Goal: Transaction & Acquisition: Purchase product/service

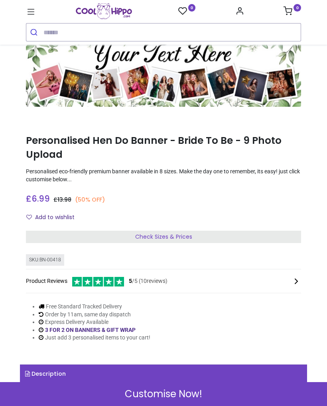
scroll to position [43, 0]
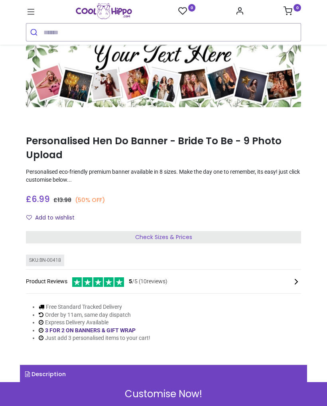
click at [220, 390] on div "Customise Now!" at bounding box center [163, 394] width 327 height 24
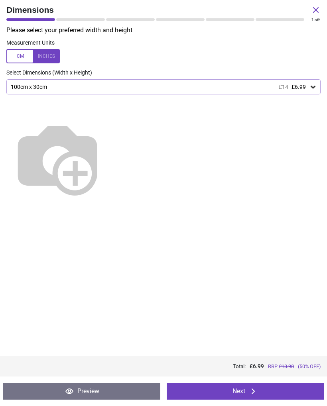
click at [244, 389] on button "Next" at bounding box center [244, 391] width 157 height 17
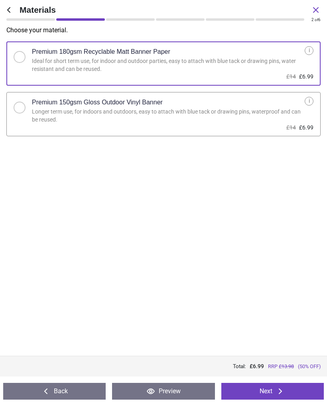
click at [10, 6] on icon at bounding box center [9, 10] width 10 height 10
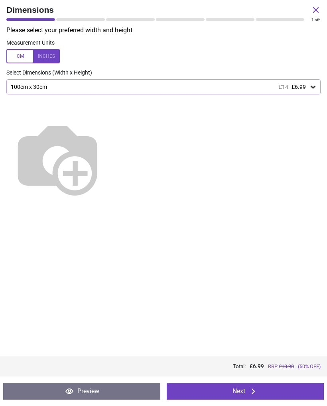
click at [315, 13] on icon at bounding box center [316, 10] width 10 height 10
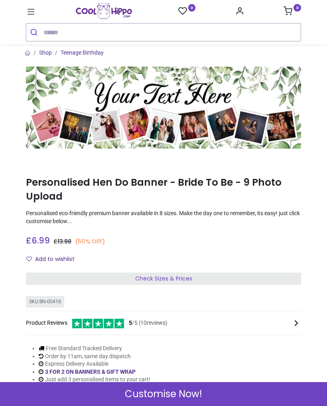
scroll to position [2, 0]
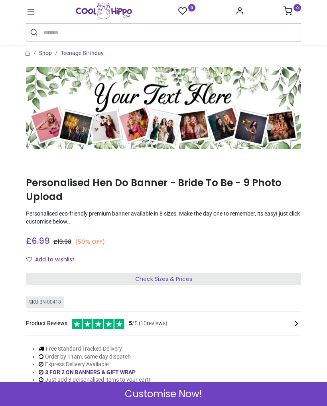
click at [146, 397] on span "Customise Now!" at bounding box center [163, 394] width 77 height 14
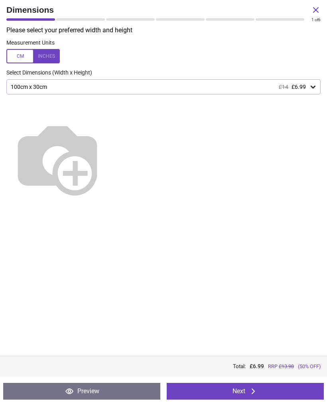
click at [216, 386] on button "Next" at bounding box center [244, 391] width 157 height 17
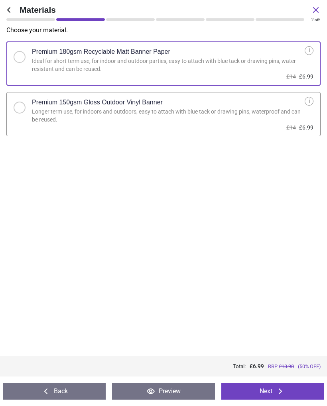
click at [236, 398] on button "Next" at bounding box center [272, 391] width 102 height 17
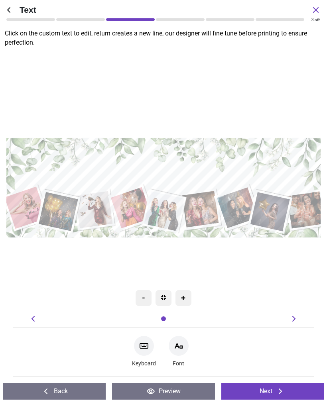
click at [169, 161] on textarea at bounding box center [163, 174] width 277 height 33
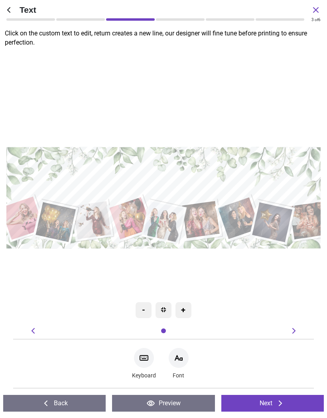
type textarea "**********"
click at [119, 266] on div ".cls-1 { filter: url(#drop-shadow-2); } .cls-1, .cls-2, .cls-3, .cls-4, .cls-5,…" at bounding box center [164, 197] width 341 height 295
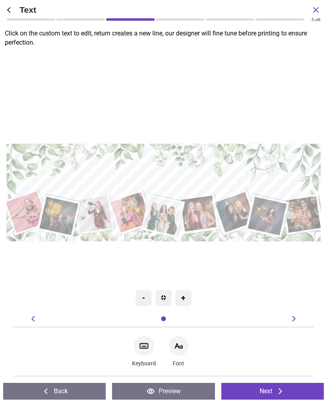
click at [37, 392] on button "Back" at bounding box center [54, 391] width 102 height 17
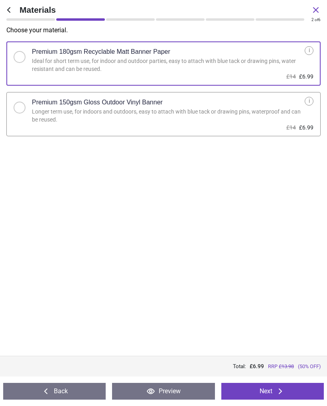
click at [39, 389] on button "Back" at bounding box center [54, 391] width 102 height 17
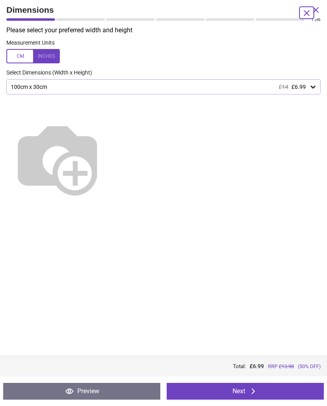
click at [291, 395] on button "Next" at bounding box center [244, 391] width 157 height 17
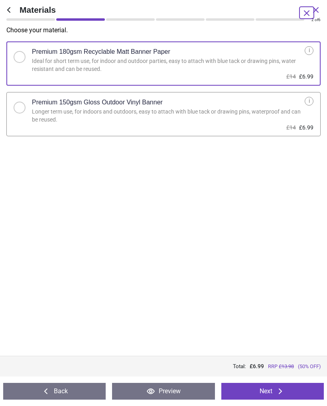
click at [290, 391] on button "Next" at bounding box center [272, 391] width 102 height 17
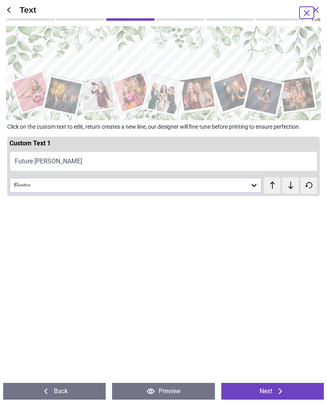
click at [246, 187] on div "Carattere" at bounding box center [131, 185] width 237 height 7
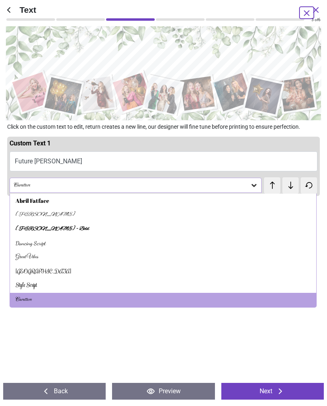
click at [30, 253] on div "Great Vibes" at bounding box center [27, 257] width 23 height 8
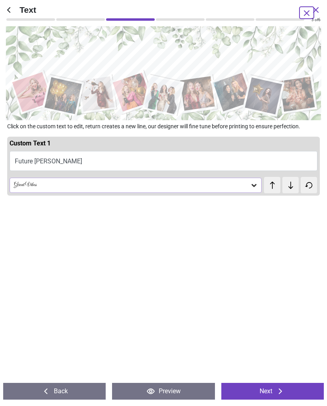
click at [197, 185] on div "Great Vibes" at bounding box center [131, 185] width 237 height 7
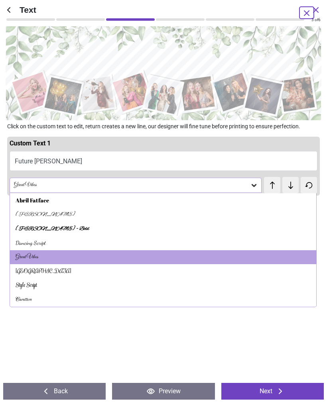
click at [91, 233] on div "Alex Brush - Bold" at bounding box center [163, 229] width 306 height 14
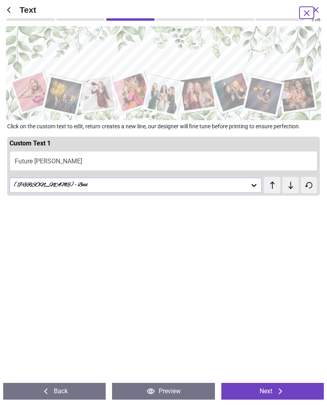
click at [106, 186] on div "Alex Brush - Bold" at bounding box center [131, 185] width 237 height 7
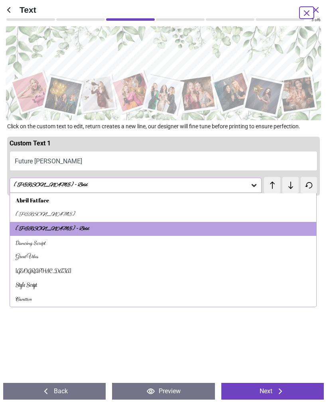
click at [91, 210] on div "Alex Brush" at bounding box center [163, 214] width 306 height 14
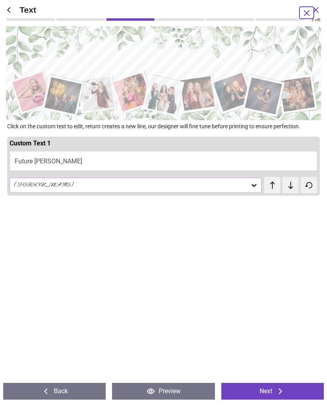
click at [102, 184] on div "Alex Brush" at bounding box center [131, 185] width 237 height 7
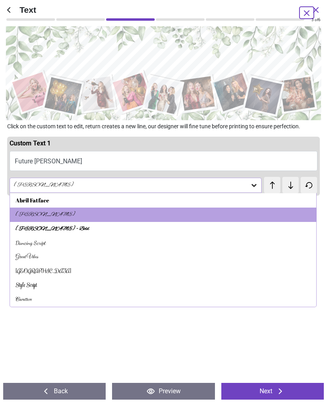
click at [76, 294] on div "Carattere" at bounding box center [163, 300] width 306 height 14
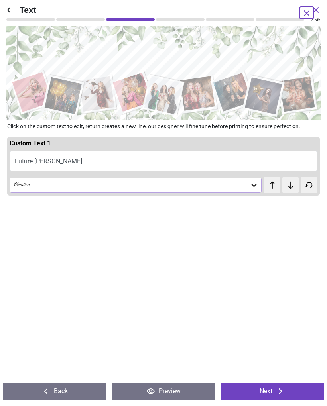
click at [276, 391] on icon at bounding box center [280, 391] width 10 height 10
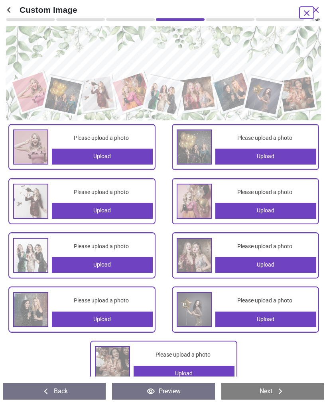
click at [129, 158] on div "Upload" at bounding box center [102, 157] width 101 height 16
click at [65, 98] on image at bounding box center [63, 95] width 37 height 37
click at [102, 95] on image at bounding box center [96, 93] width 35 height 35
click at [165, 93] on image at bounding box center [163, 95] width 38 height 38
click at [207, 92] on image at bounding box center [197, 93] width 35 height 34
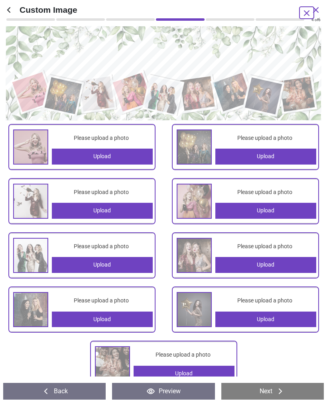
click at [270, 98] on image at bounding box center [262, 95] width 37 height 37
click at [134, 156] on div "Upload" at bounding box center [102, 157] width 101 height 16
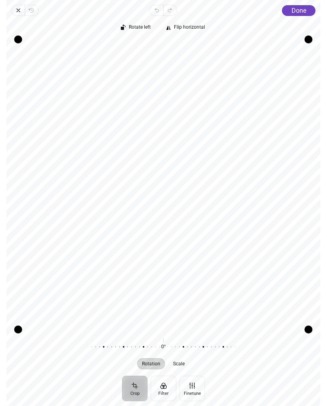
click at [300, 10] on span "Done" at bounding box center [298, 11] width 15 height 8
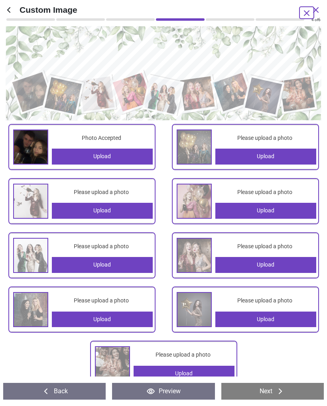
click at [260, 150] on div "Upload" at bounding box center [265, 157] width 101 height 16
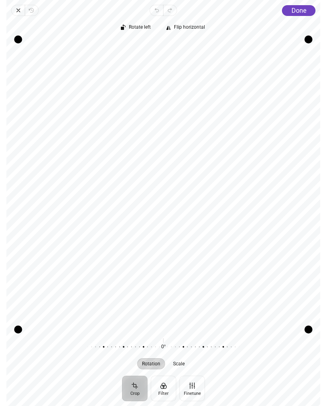
click at [298, 14] on button "Done" at bounding box center [298, 10] width 33 height 11
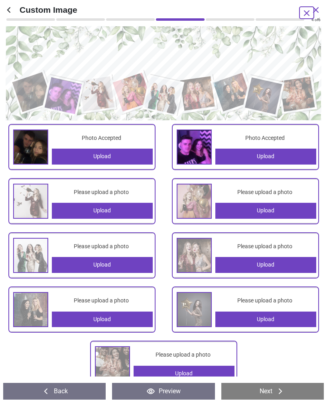
scroll to position [2, 0]
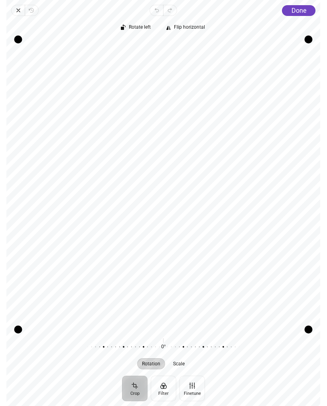
click at [301, 14] on span "Done" at bounding box center [298, 11] width 15 height 8
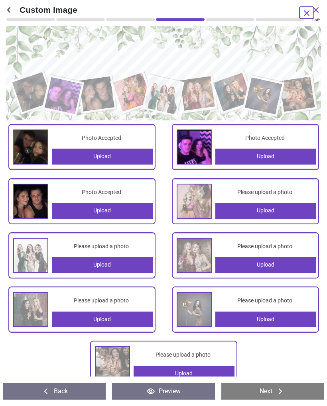
click at [262, 214] on div "Upload" at bounding box center [265, 211] width 101 height 16
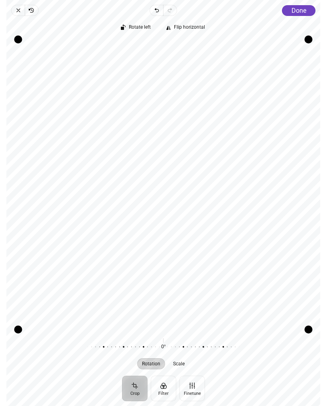
click at [301, 12] on span "Done" at bounding box center [298, 11] width 15 height 8
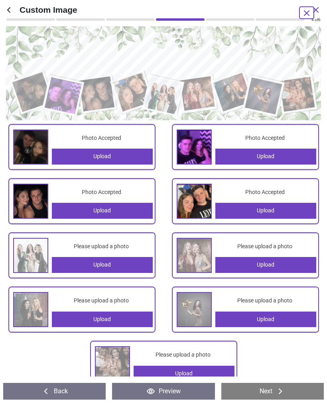
click at [193, 205] on img at bounding box center [193, 200] width 33 height 33
click at [130, 96] on image at bounding box center [132, 92] width 39 height 39
click at [134, 96] on image at bounding box center [132, 92] width 39 height 39
click at [123, 258] on div "Upload" at bounding box center [102, 265] width 101 height 16
click at [120, 255] on div "Upload" at bounding box center [102, 264] width 105 height 18
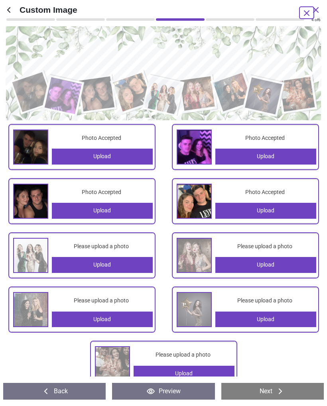
click at [131, 262] on div "Upload" at bounding box center [102, 265] width 101 height 16
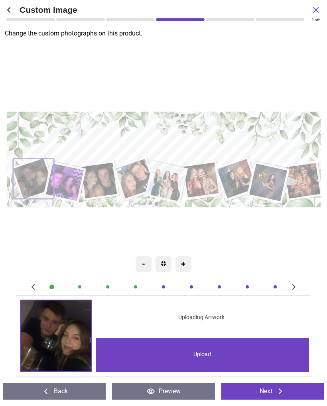
click at [172, 182] on image at bounding box center [166, 182] width 39 height 38
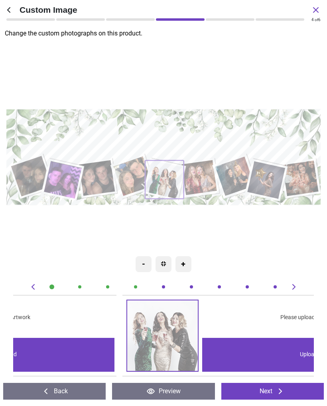
scroll to position [0, 1202]
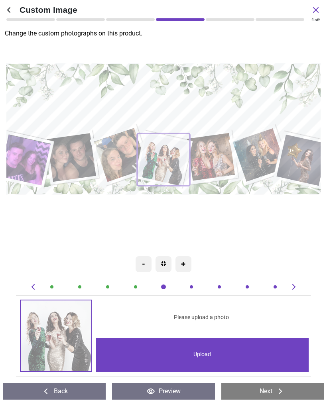
click at [231, 350] on div "Upload" at bounding box center [202, 355] width 213 height 34
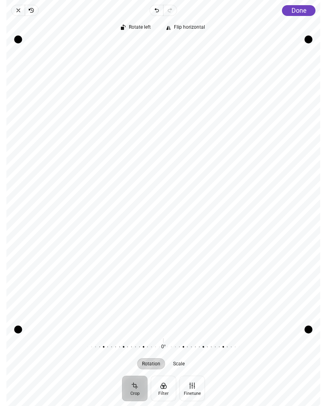
click at [303, 12] on span "Done" at bounding box center [298, 11] width 15 height 8
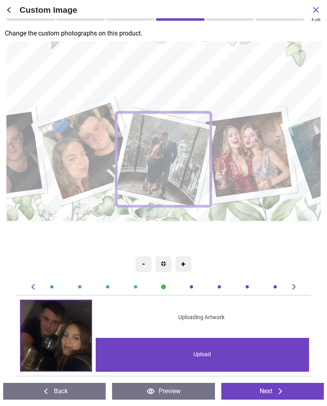
scroll to position [0, 1202]
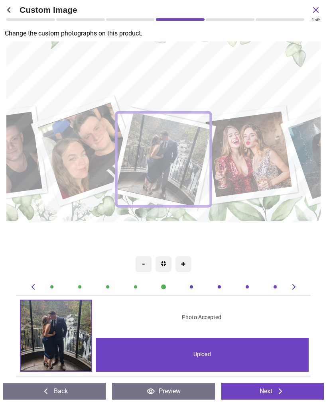
click at [247, 248] on div ".cls-1 { filter: url(#drop-shadow-2); } .cls-1, .cls-2, .cls-3, .cls-4, .cls-5,…" at bounding box center [164, 104] width 784 height 590
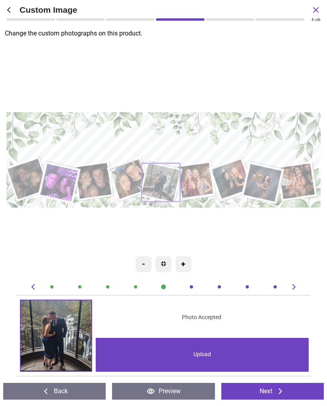
click at [196, 180] on image at bounding box center [195, 180] width 35 height 35
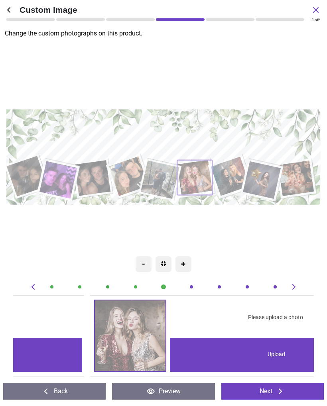
scroll to position [0, 1502]
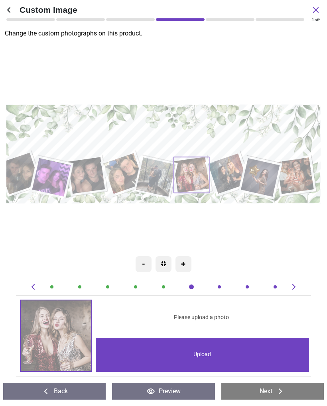
click at [189, 344] on div "Upload" at bounding box center [202, 355] width 213 height 34
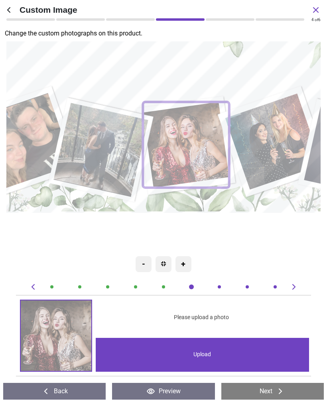
click at [194, 356] on div "Upload" at bounding box center [202, 355] width 213 height 34
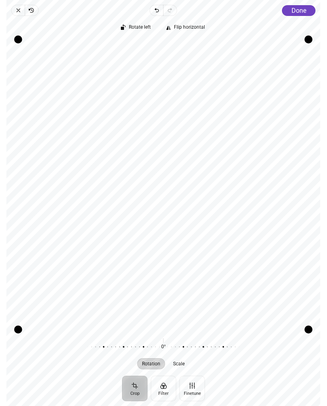
click at [301, 16] on div "Rotate left Flip horizontal Recenter Rotation Scale 0° Reset" at bounding box center [162, 196] width 313 height 360
click at [309, 19] on div "Rotate left Flip horizontal" at bounding box center [162, 28] width 313 height 18
click at [307, 13] on button "Done" at bounding box center [298, 10] width 33 height 11
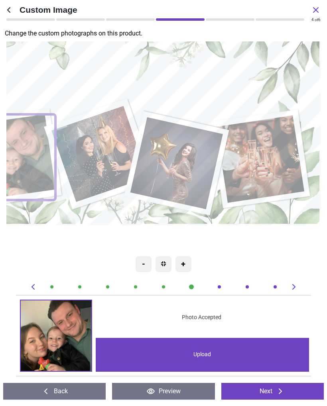
click at [109, 167] on image at bounding box center [99, 154] width 96 height 96
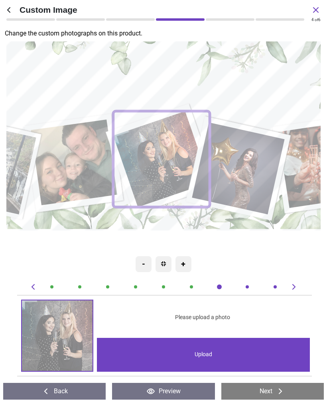
scroll to position [0, 1802]
click at [175, 354] on div "Upload" at bounding box center [202, 355] width 213 height 34
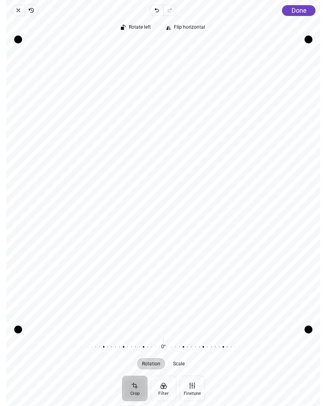
click at [305, 10] on span "Done" at bounding box center [298, 11] width 15 height 8
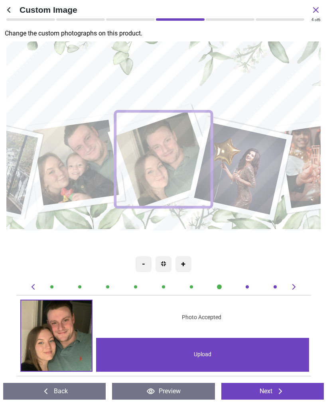
click at [251, 172] on image at bounding box center [240, 169] width 92 height 92
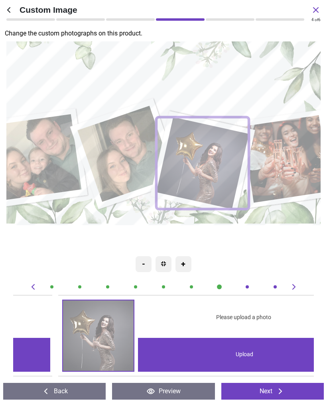
scroll to position [0, 2103]
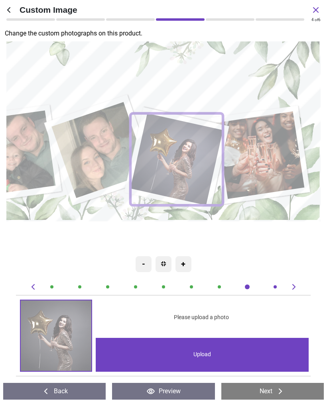
click at [218, 354] on div "Upload" at bounding box center [202, 355] width 213 height 34
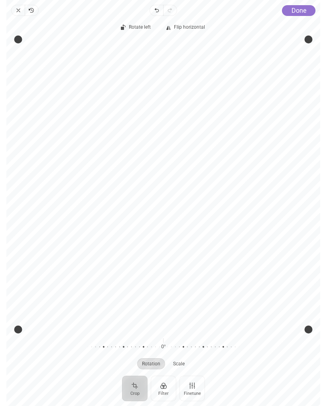
scroll to position [0, 2103]
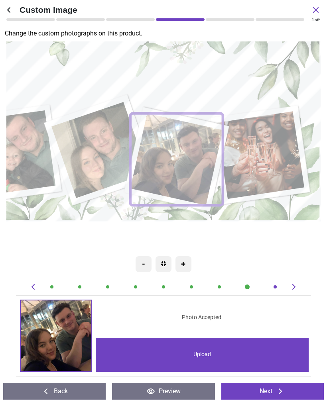
click at [101, 163] on image at bounding box center [99, 150] width 96 height 96
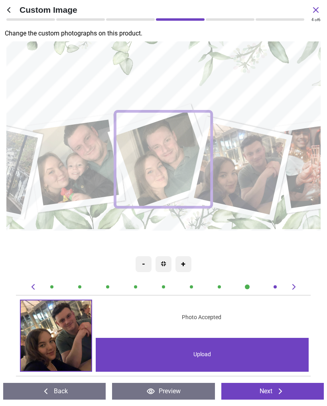
scroll to position [0, 1802]
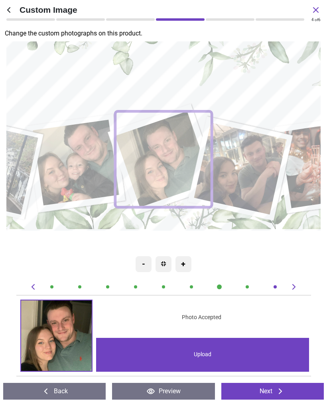
click at [259, 357] on div "Upload" at bounding box center [202, 355] width 213 height 34
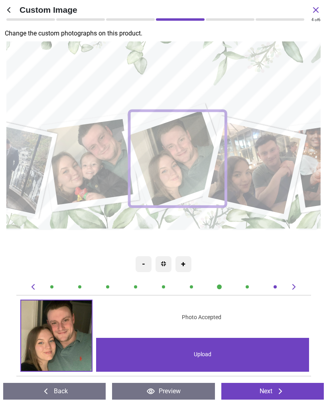
click at [205, 352] on div "Upload" at bounding box center [202, 355] width 213 height 34
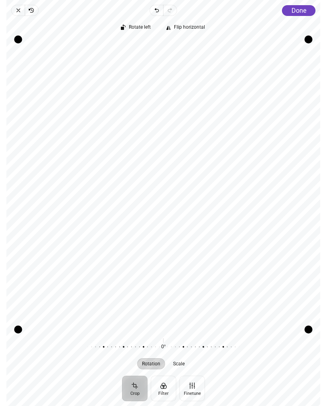
click at [299, 12] on span "Done" at bounding box center [298, 11] width 15 height 8
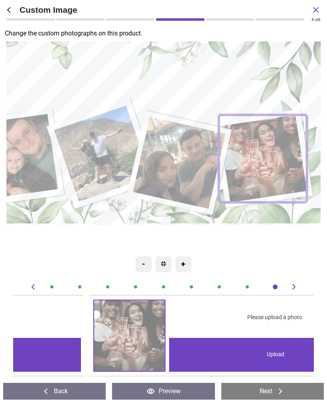
scroll to position [0, 2403]
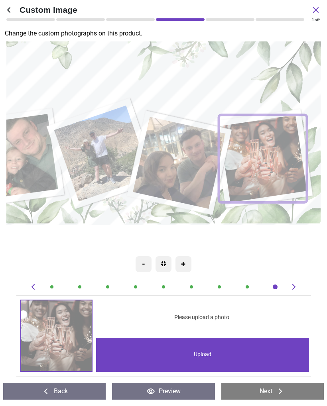
click at [200, 351] on div "Upload" at bounding box center [202, 355] width 213 height 34
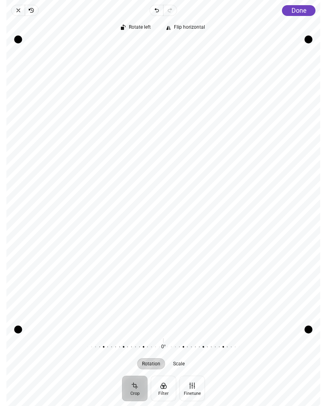
click at [300, 12] on span "Done" at bounding box center [298, 11] width 15 height 8
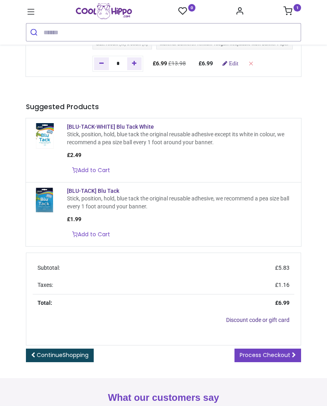
scroll to position [66, 0]
click at [287, 358] on span "Process Checkout" at bounding box center [264, 354] width 51 height 8
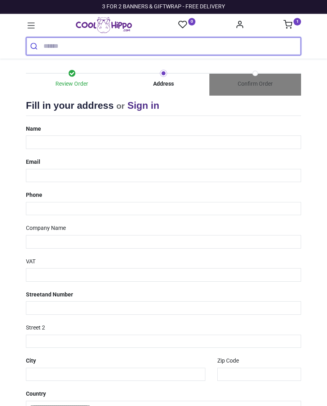
select select "***"
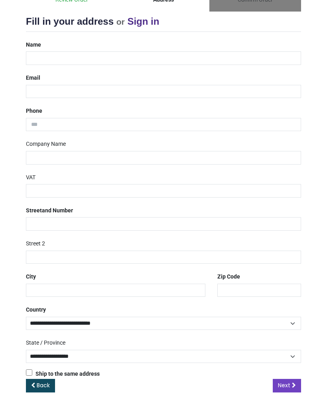
scroll to position [83, 0]
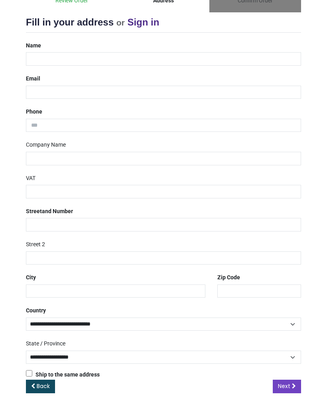
click at [42, 382] on span "Back" at bounding box center [43, 386] width 13 height 8
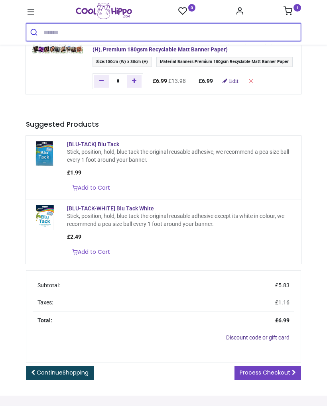
scroll to position [53, 0]
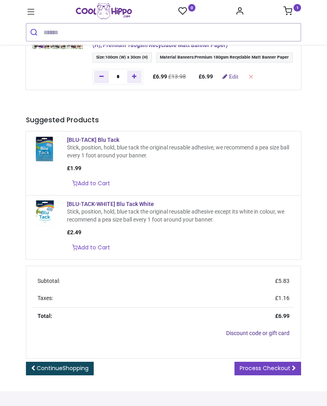
click at [280, 372] on span "Process Checkout" at bounding box center [264, 368] width 51 height 8
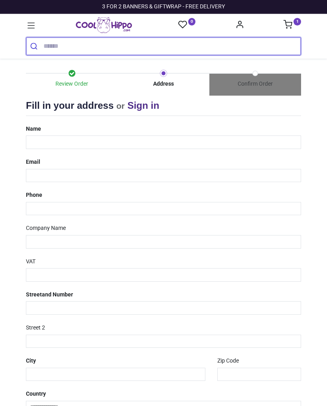
select select "***"
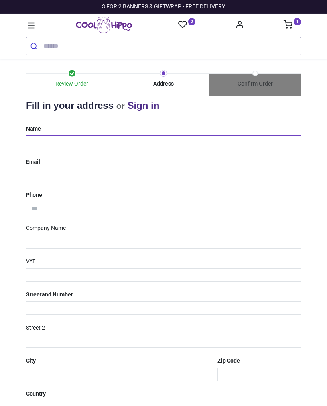
click at [142, 138] on input "text" at bounding box center [163, 142] width 275 height 14
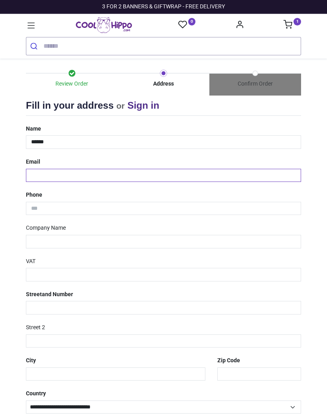
click at [123, 174] on input "email" at bounding box center [163, 176] width 275 height 14
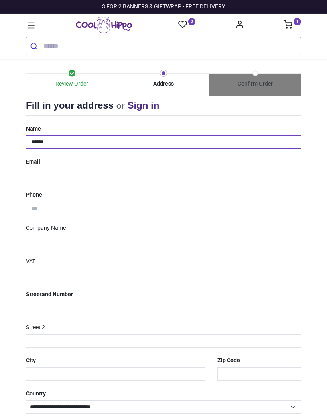
click at [197, 142] on input "*****" at bounding box center [163, 142] width 275 height 14
type input "**********"
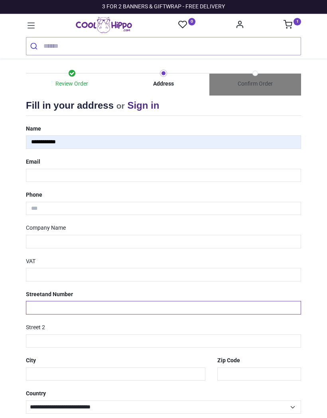
type input "**********"
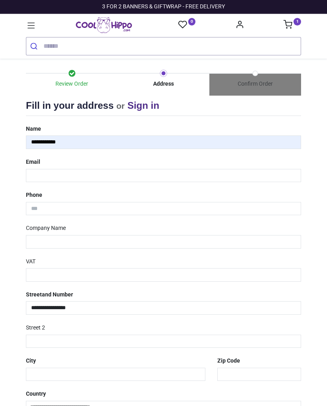
type input "*****"
type input "********"
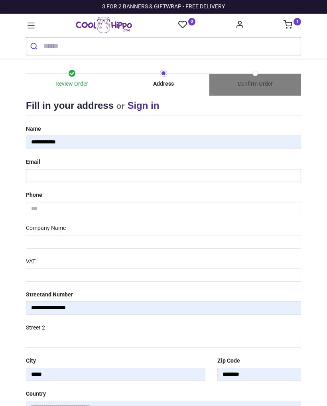
click at [103, 173] on input "email" at bounding box center [163, 176] width 275 height 14
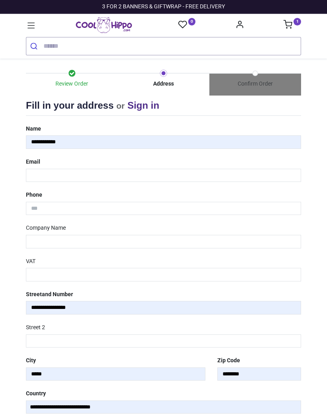
type input "**********"
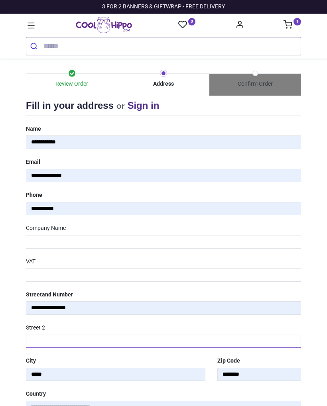
type input "*****"
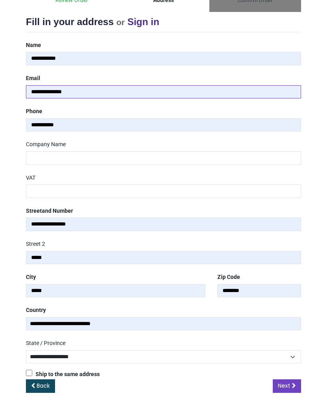
scroll to position [83, 0]
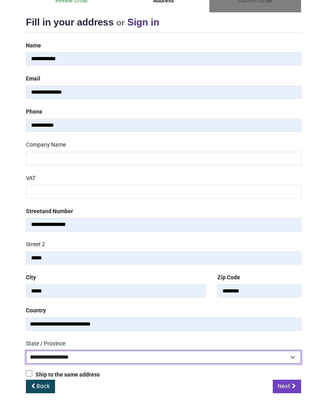
click at [291, 355] on select "**********" at bounding box center [163, 357] width 275 height 14
click at [282, 356] on select "**********" at bounding box center [163, 357] width 275 height 14
click at [157, 354] on select "**********" at bounding box center [163, 357] width 275 height 14
select select "***"
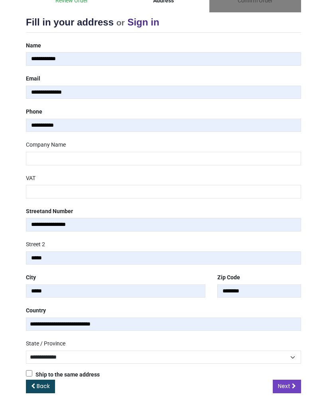
click at [295, 379] on link "Next" at bounding box center [286, 386] width 28 height 14
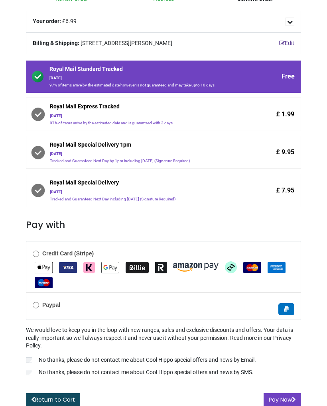
scroll to position [82, 0]
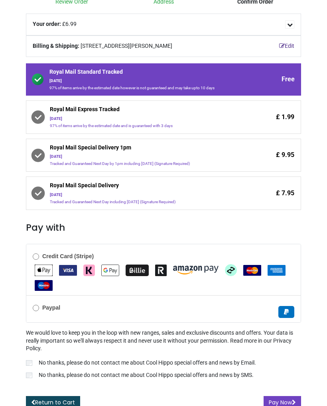
click at [172, 287] on ul at bounding box center [163, 275] width 261 height 31
click at [287, 400] on button "Pay Now" at bounding box center [281, 403] width 37 height 14
